Goal: Task Accomplishment & Management: Use online tool/utility

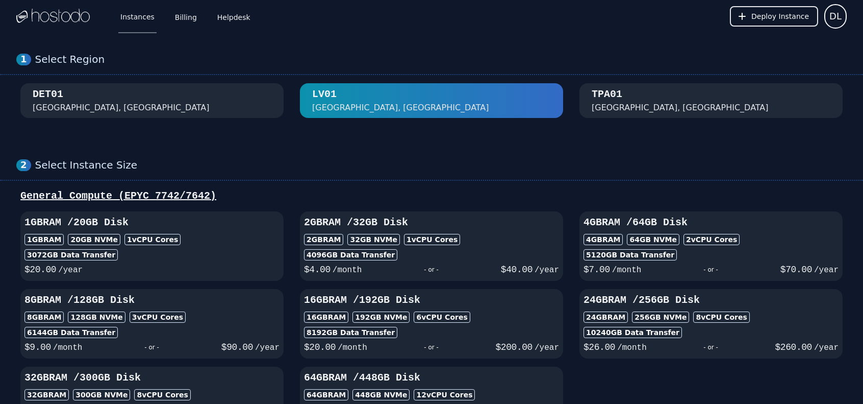
scroll to position [63, 0]
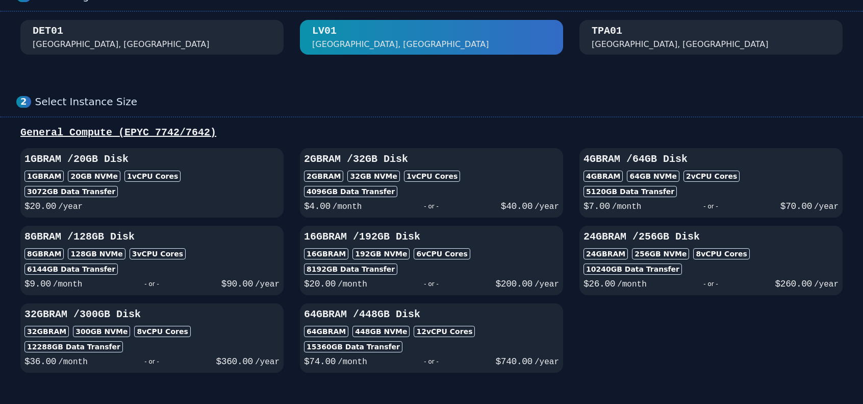
click at [561, 105] on div "Select Instance Size" at bounding box center [441, 101] width 812 height 13
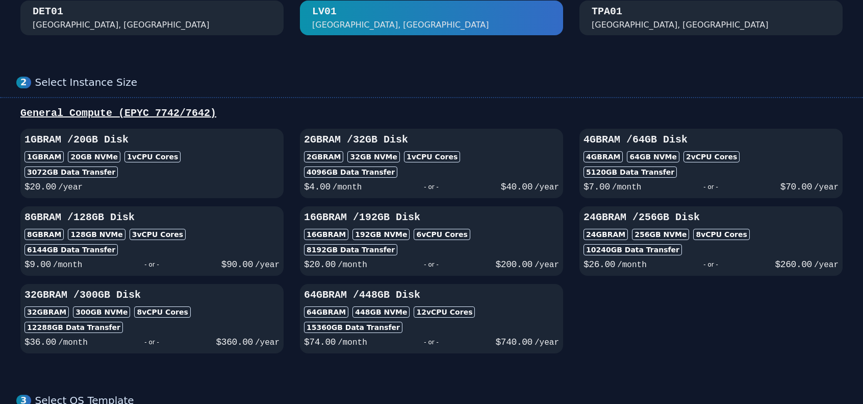
scroll to position [0, 0]
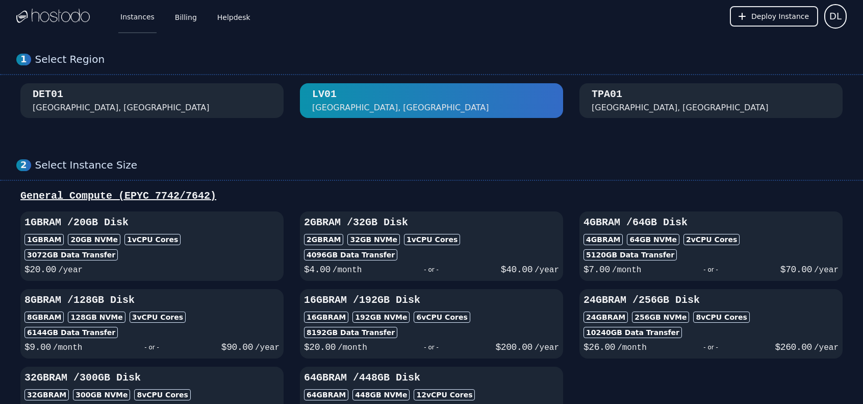
click at [146, 17] on link "Instances" at bounding box center [137, 16] width 38 height 34
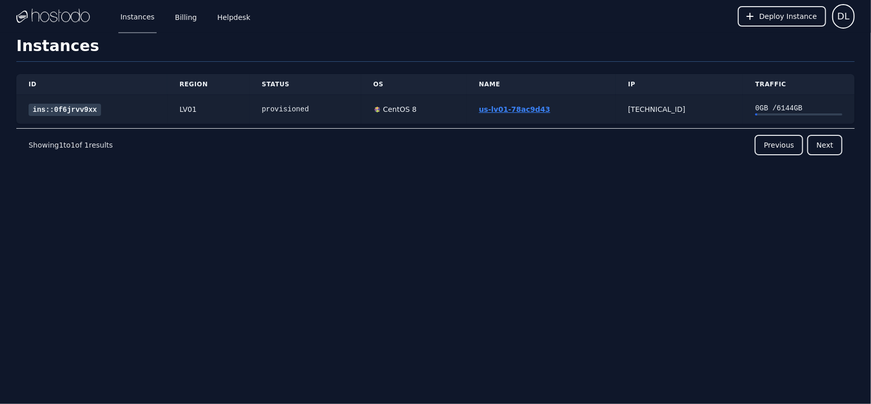
click at [506, 110] on link "us-lv01-78ac9d43" at bounding box center [514, 109] width 71 height 8
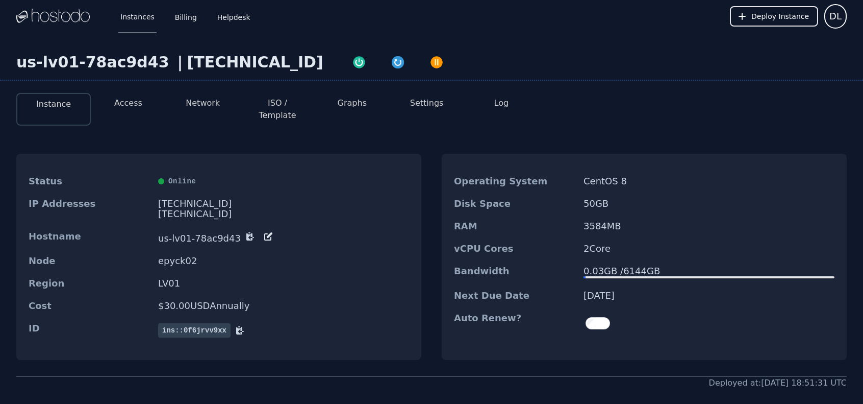
scroll to position [35, 0]
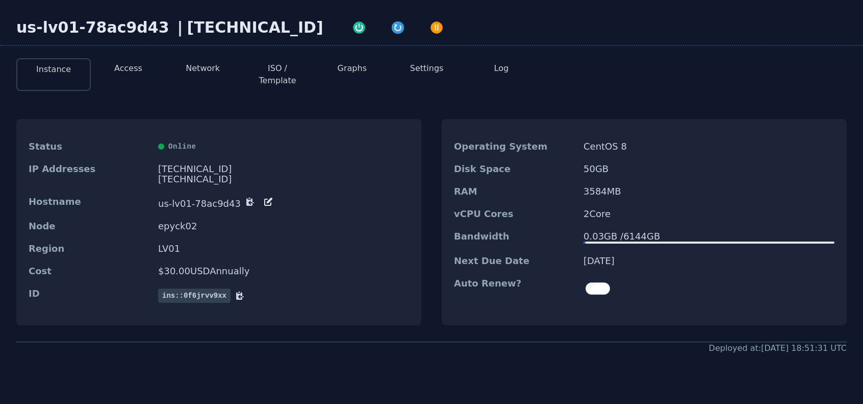
drag, startPoint x: 606, startPoint y: 221, endPoint x: 670, endPoint y: 229, distance: 64.7
click at [670, 231] on div "0.03 GB / 6144 GB" at bounding box center [709, 236] width 251 height 10
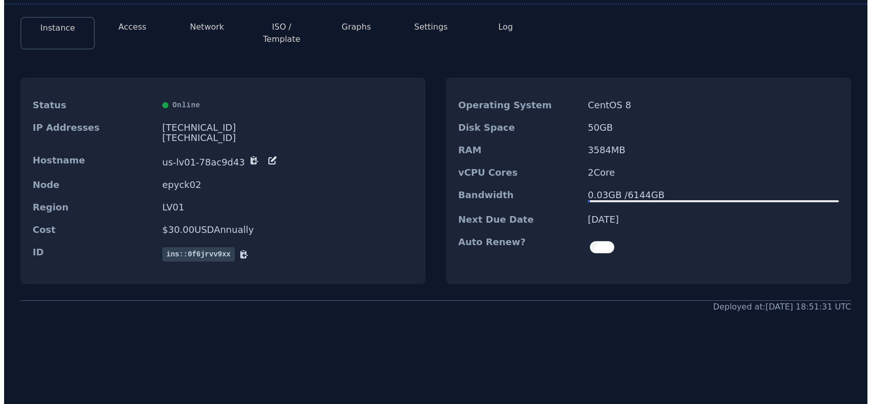
scroll to position [0, 0]
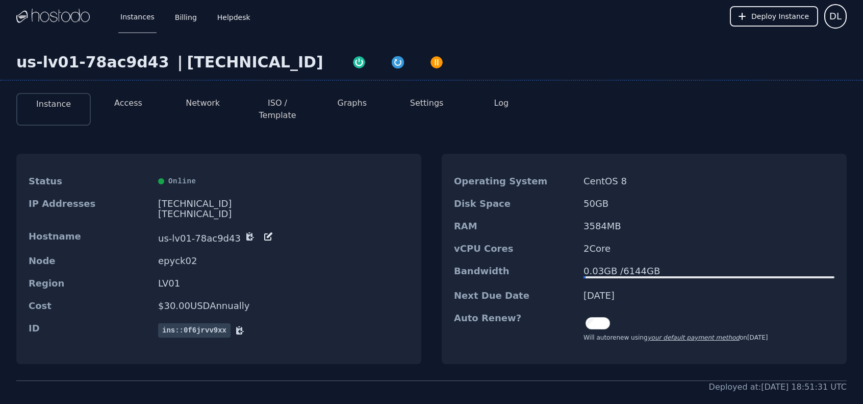
click at [469, 243] on dt "vCPU Cores" at bounding box center [514, 248] width 121 height 10
click at [666, 52] on div "us-lv01-78ac9d43 | 216.126.238.201 Instance Access Network ISO / Template Graph…" at bounding box center [431, 264] width 863 height 462
click at [430, 218] on div "Status Online IP Addresses 216.126.238.201 2606:65c0:10:2:bab3:c028:398d:e13f/6…" at bounding box center [431, 258] width 831 height 243
click at [206, 102] on button "Network" at bounding box center [203, 103] width 34 height 12
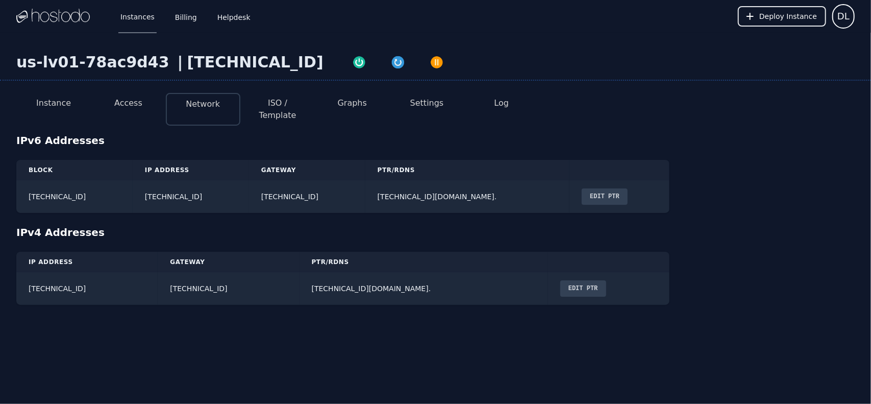
click at [351, 227] on div "IPv4 Addresses" at bounding box center [435, 232] width 838 height 14
click at [318, 225] on div "IPv4 Addresses" at bounding box center [435, 232] width 838 height 14
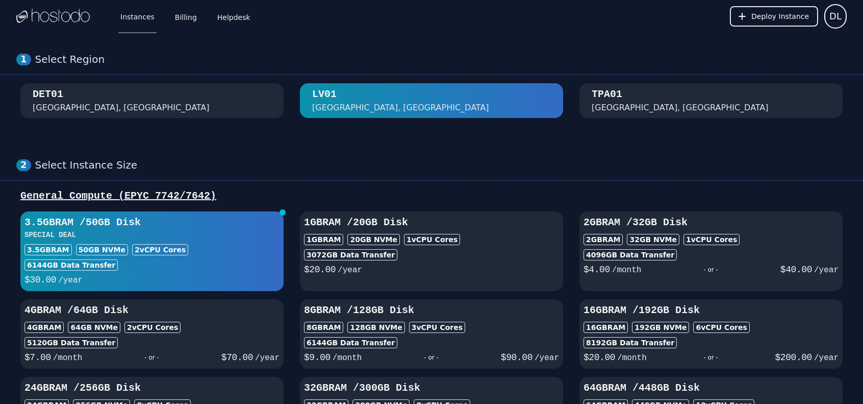
scroll to position [727, 0]
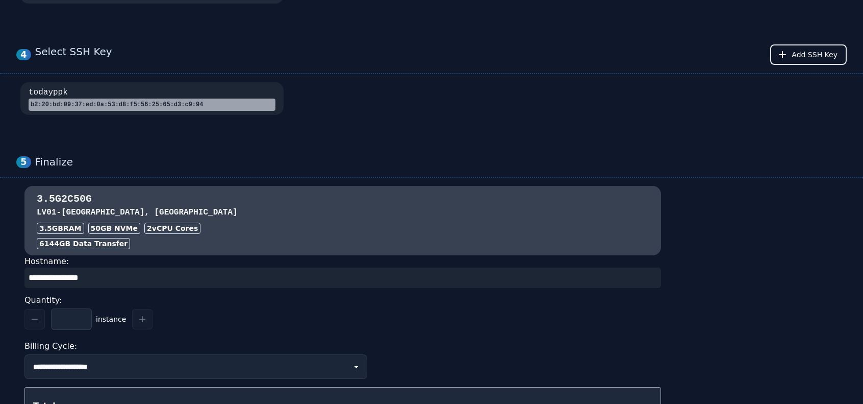
click at [546, 152] on div "**********" at bounding box center [431, 355] width 863 height 441
click at [675, 137] on div "**********" at bounding box center [431, 355] width 863 height 441
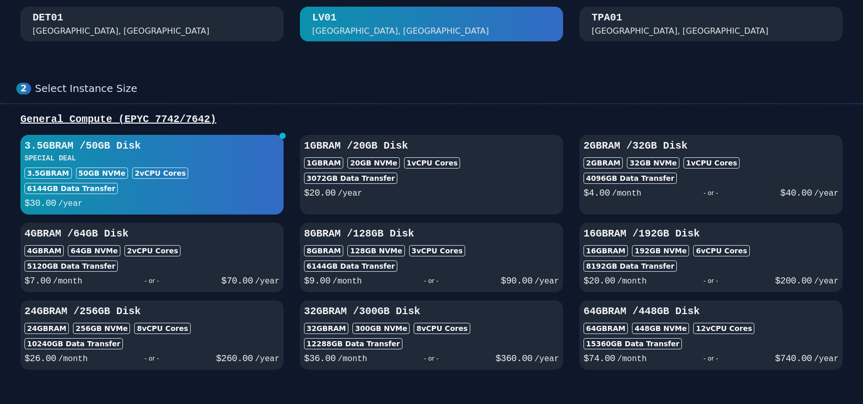
scroll to position [19, 0]
